Goal: Find specific page/section: Find specific page/section

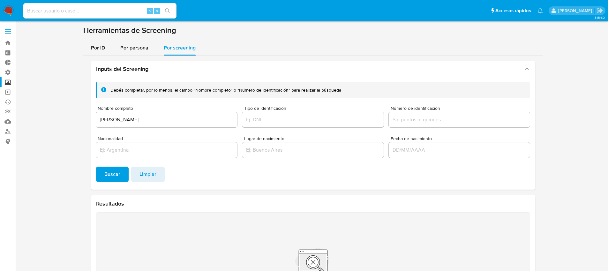
scroll to position [13, 0]
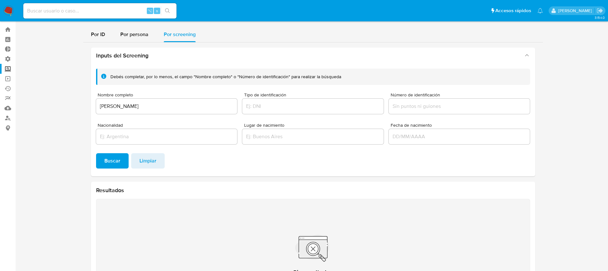
click at [120, 106] on input "[PERSON_NAME]" at bounding box center [166, 106] width 141 height 8
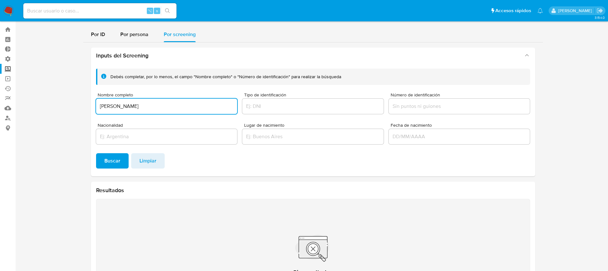
click at [120, 106] on input "[PERSON_NAME]" at bounding box center [166, 106] width 141 height 8
paste input "KCOB LTD"
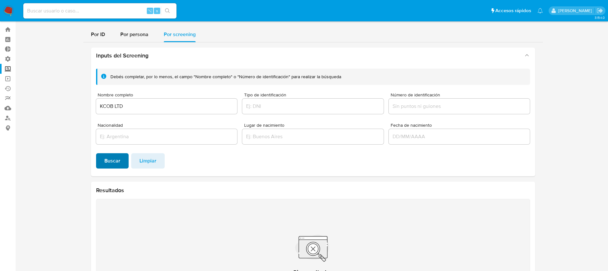
click at [120, 166] on span "Buscar" at bounding box center [112, 161] width 16 height 14
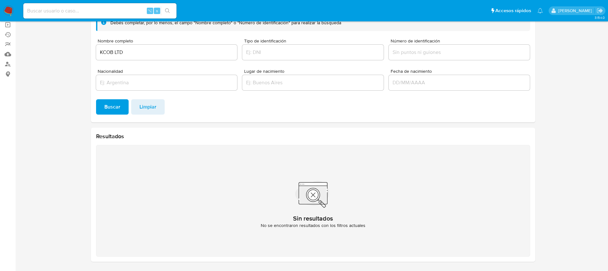
scroll to position [47, 0]
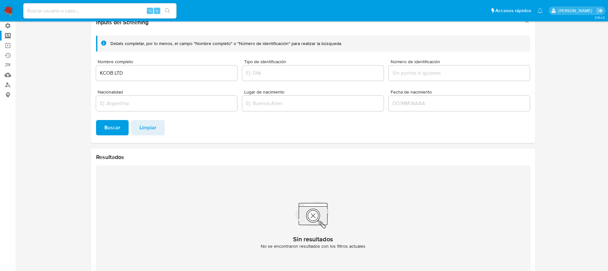
click at [116, 74] on input "KCOB LTD" at bounding box center [166, 73] width 141 height 8
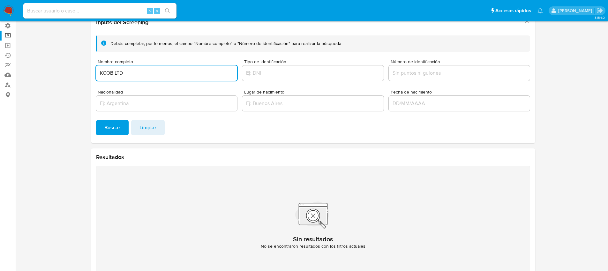
click at [116, 74] on input "KCOB LTD" at bounding box center [166, 73] width 141 height 8
click at [96, 120] on button "Buscar" at bounding box center [112, 127] width 33 height 15
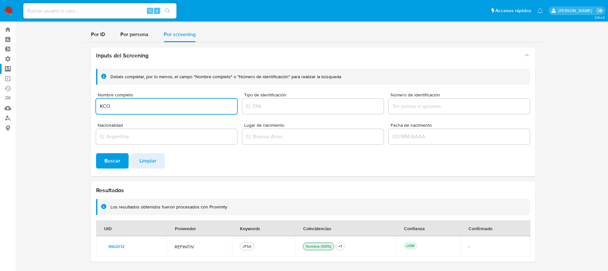
scroll to position [13, 0]
click at [153, 99] on div "KCO" at bounding box center [166, 106] width 141 height 15
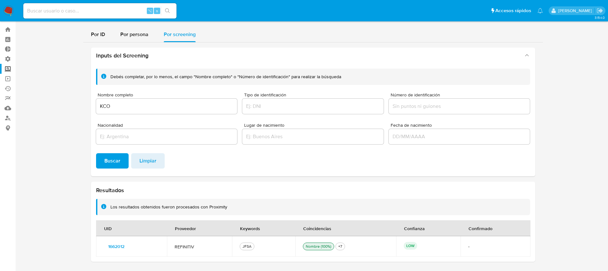
click at [155, 103] on input "KCO" at bounding box center [166, 106] width 141 height 8
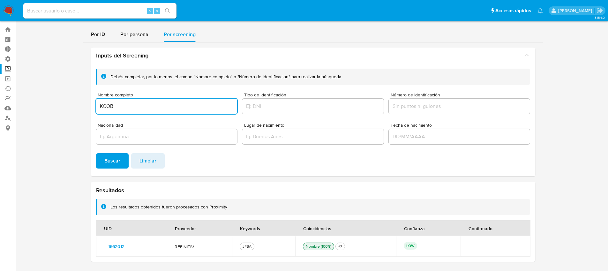
type input "KCOB"
click at [96, 153] on button "Buscar" at bounding box center [112, 160] width 33 height 15
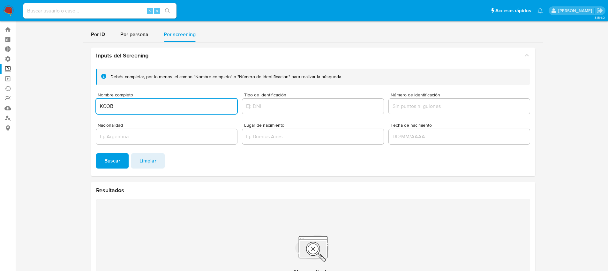
scroll to position [21, 0]
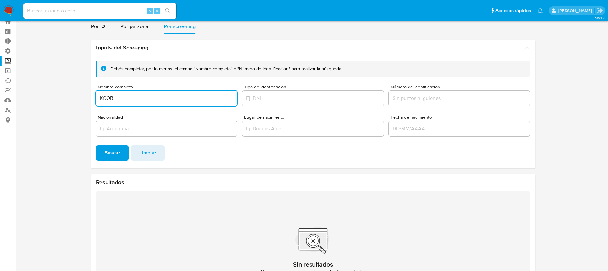
click at [133, 99] on input "KCOB" at bounding box center [166, 98] width 141 height 8
